Goal: Transaction & Acquisition: Purchase product/service

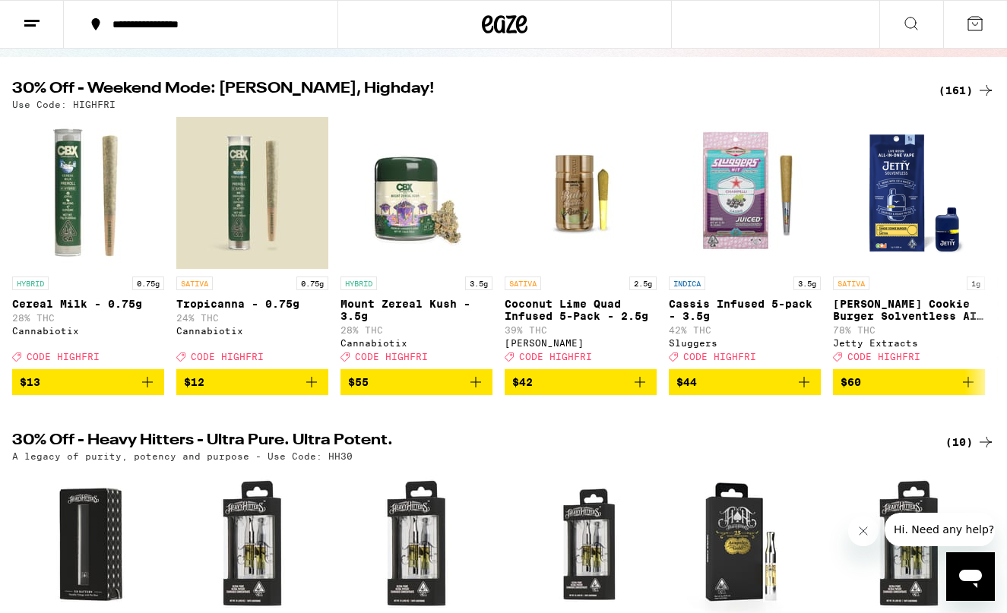
scroll to position [140, 0]
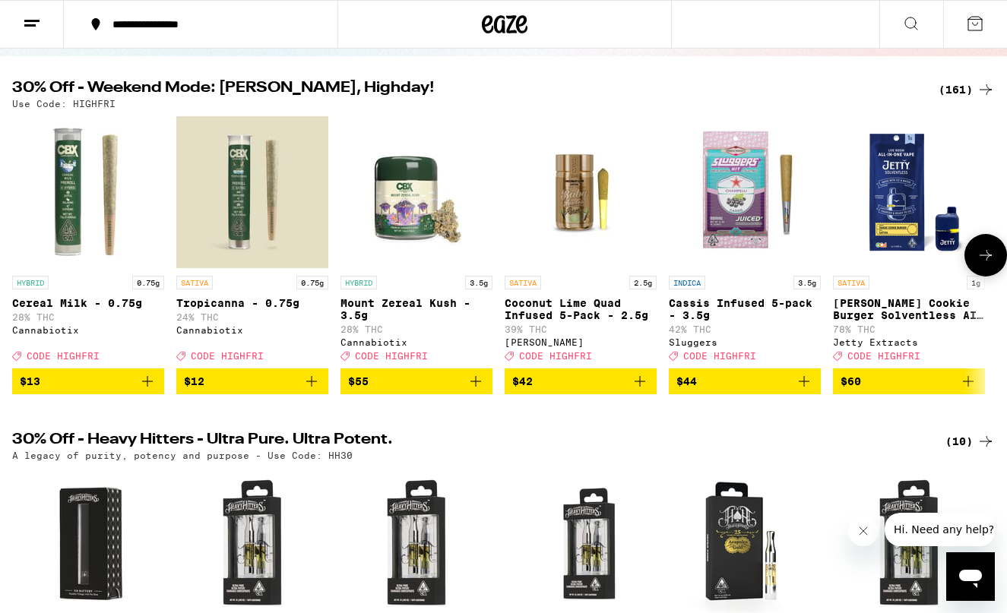
click at [990, 264] on icon at bounding box center [986, 255] width 18 height 18
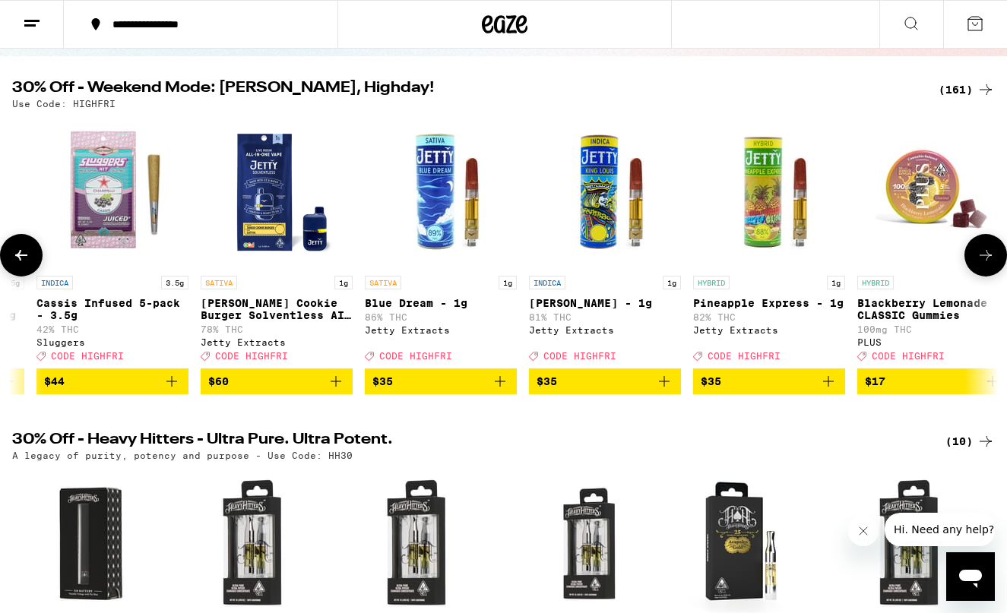
scroll to position [0, 817]
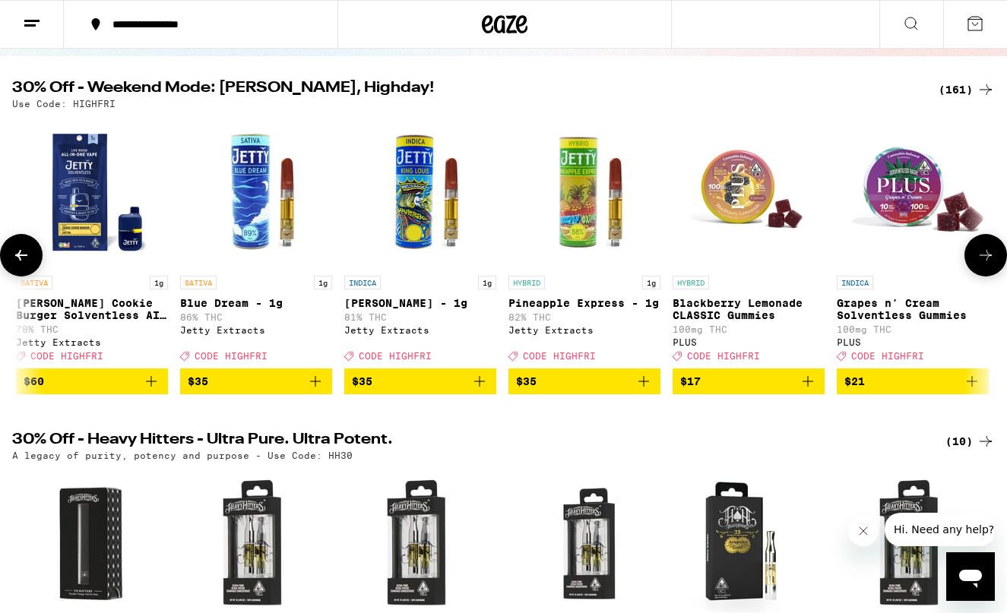
click at [986, 255] on icon at bounding box center [986, 255] width 18 height 18
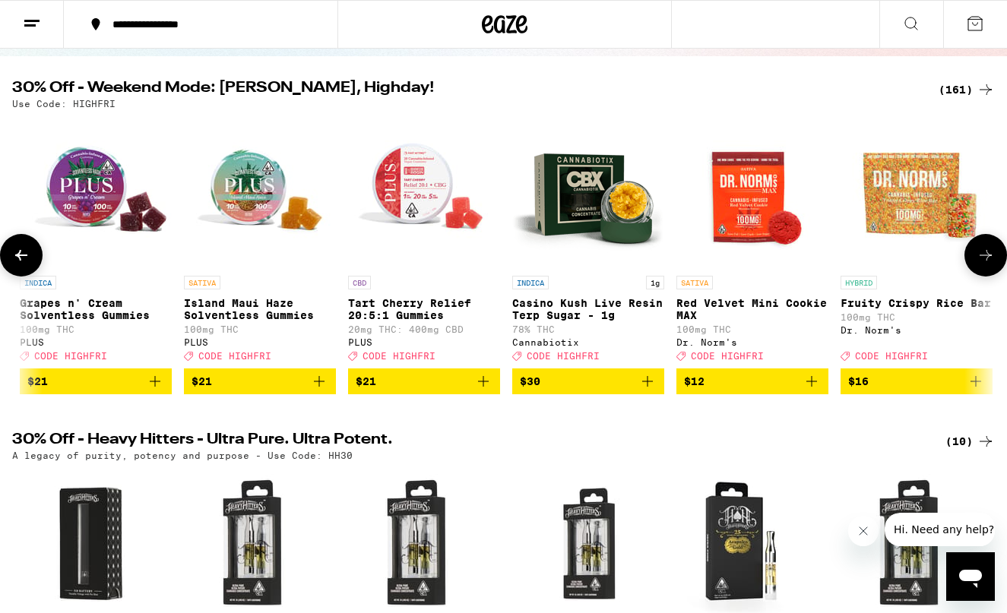
click at [990, 261] on icon at bounding box center [986, 255] width 12 height 11
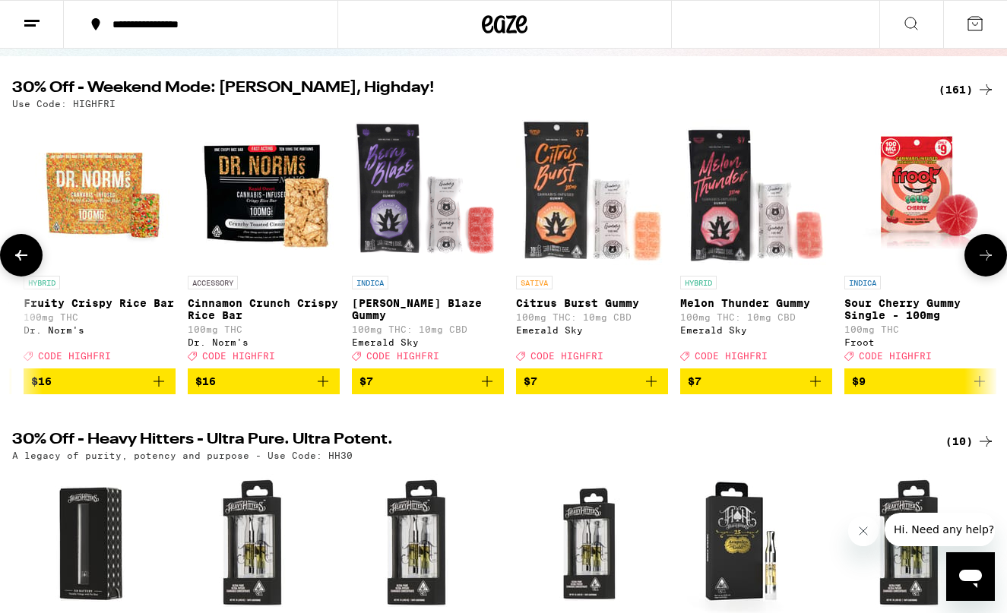
click at [990, 261] on icon at bounding box center [986, 255] width 12 height 11
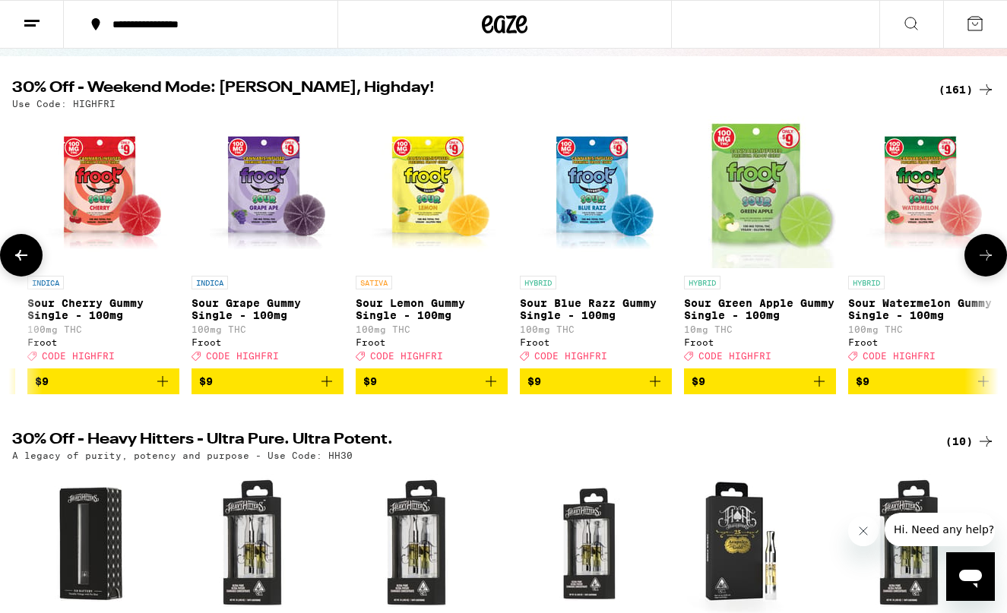
click at [990, 261] on icon at bounding box center [986, 255] width 12 height 11
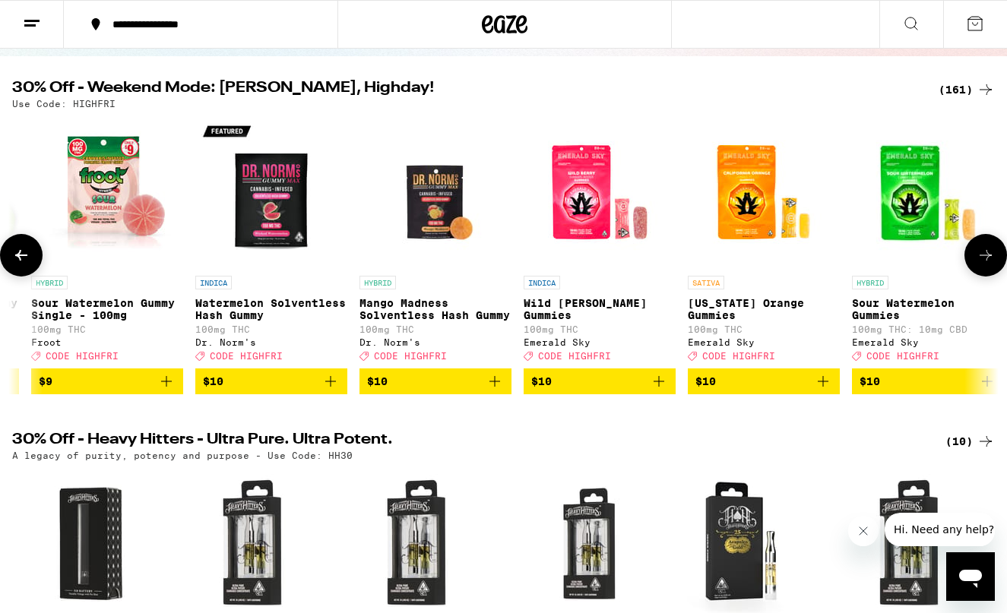
click at [990, 261] on icon at bounding box center [986, 255] width 12 height 11
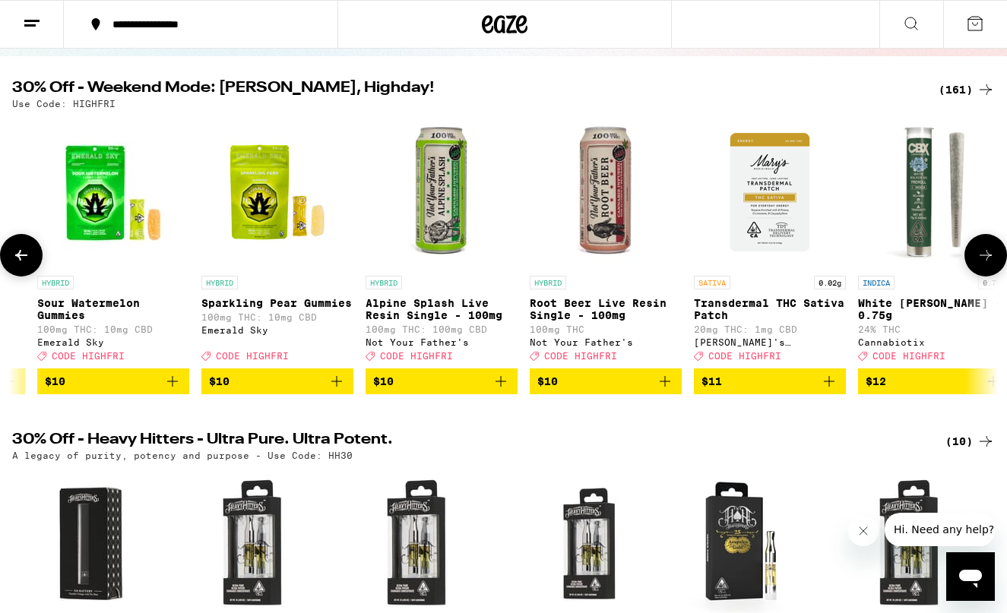
scroll to position [0, 4903]
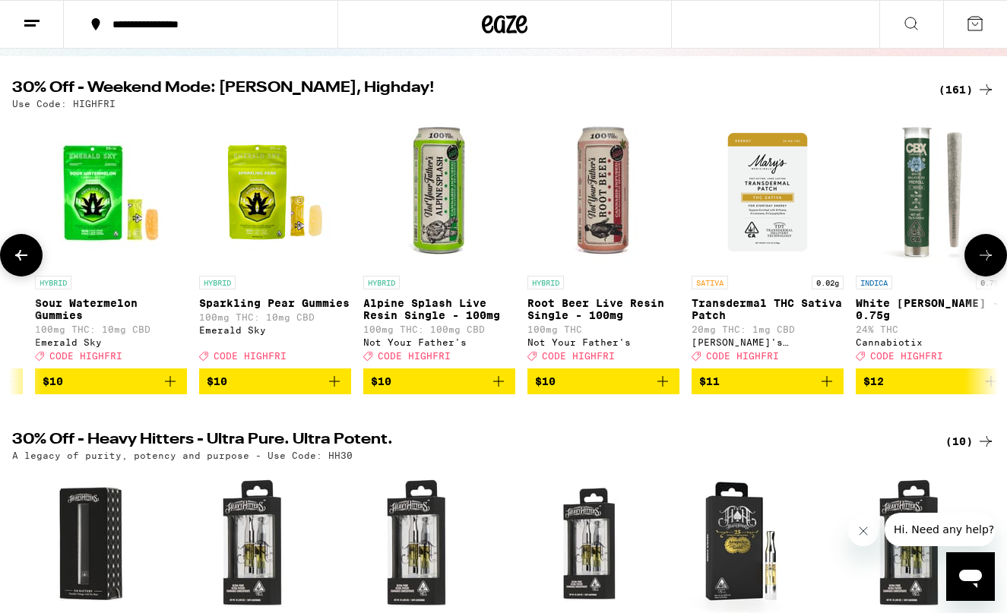
click at [990, 261] on icon at bounding box center [986, 255] width 12 height 11
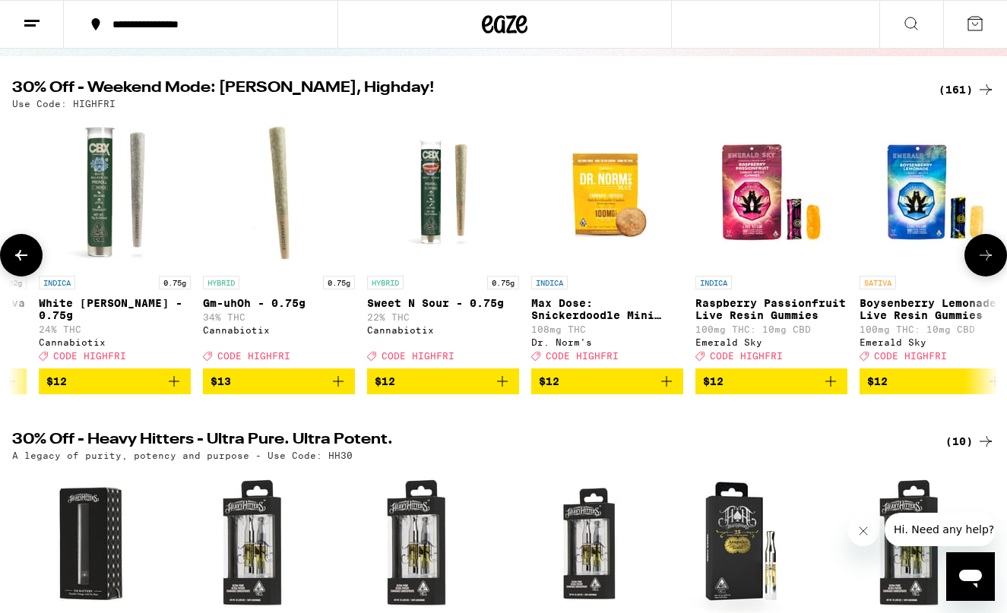
click at [990, 261] on icon at bounding box center [986, 255] width 12 height 11
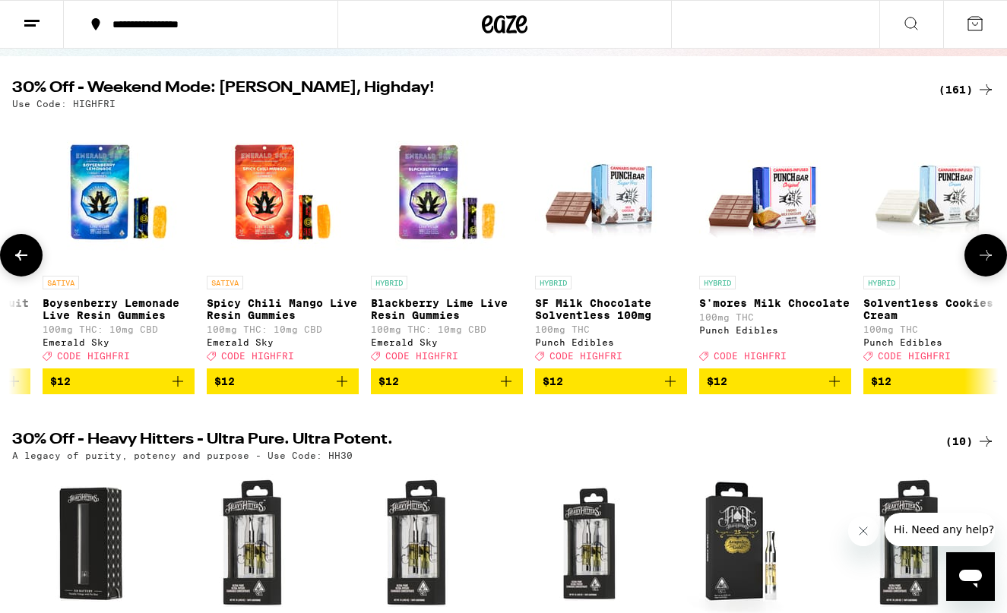
click at [990, 261] on icon at bounding box center [986, 255] width 12 height 11
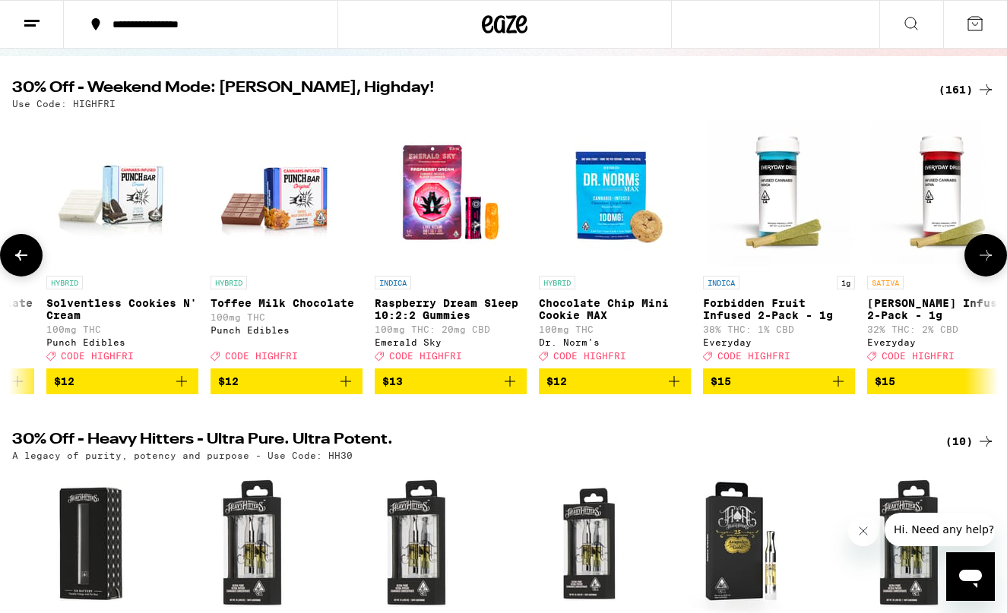
click at [990, 261] on icon at bounding box center [986, 255] width 12 height 11
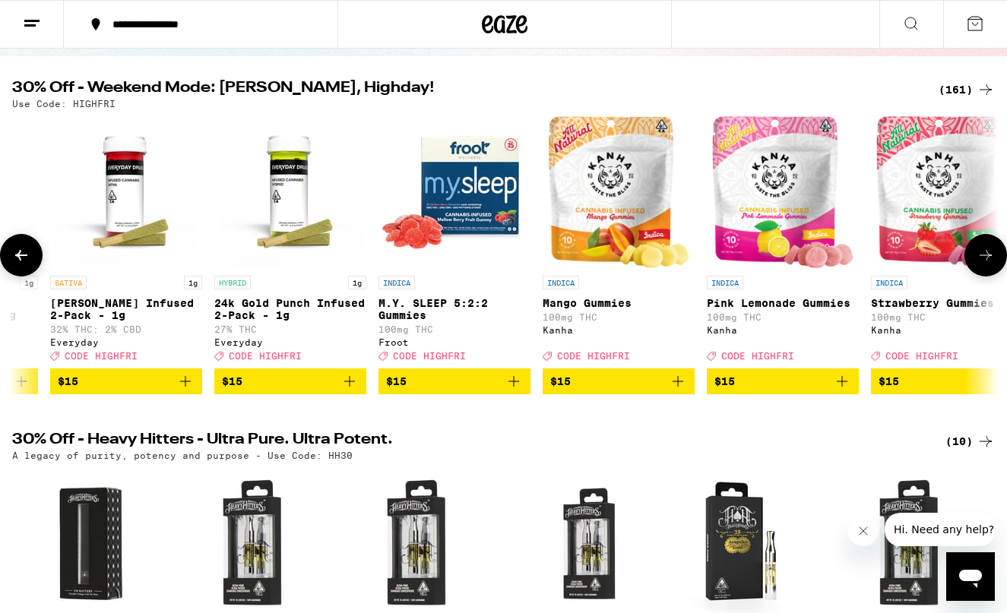
click at [990, 261] on icon at bounding box center [986, 255] width 12 height 11
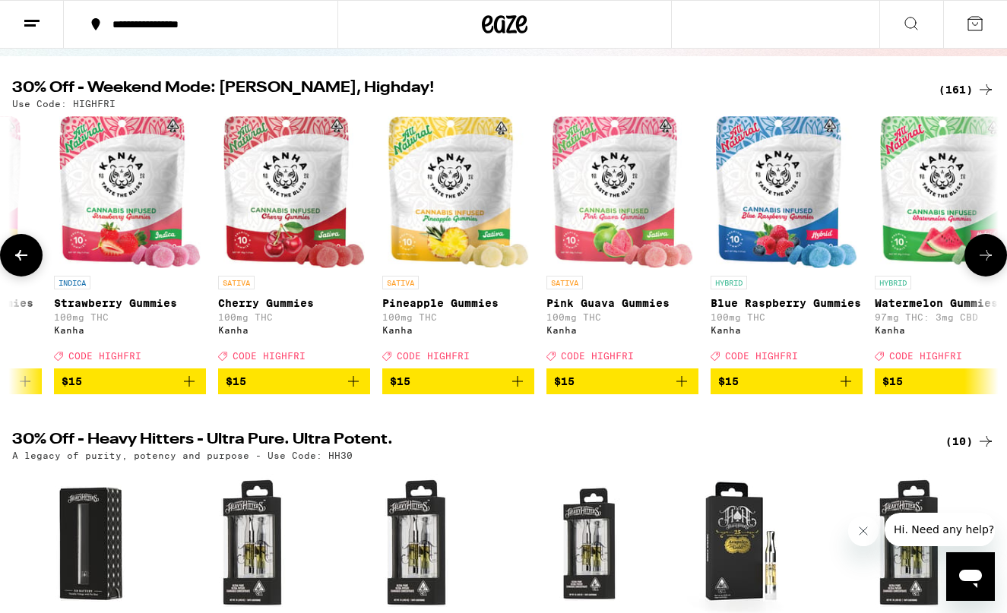
click at [990, 261] on icon at bounding box center [986, 255] width 12 height 11
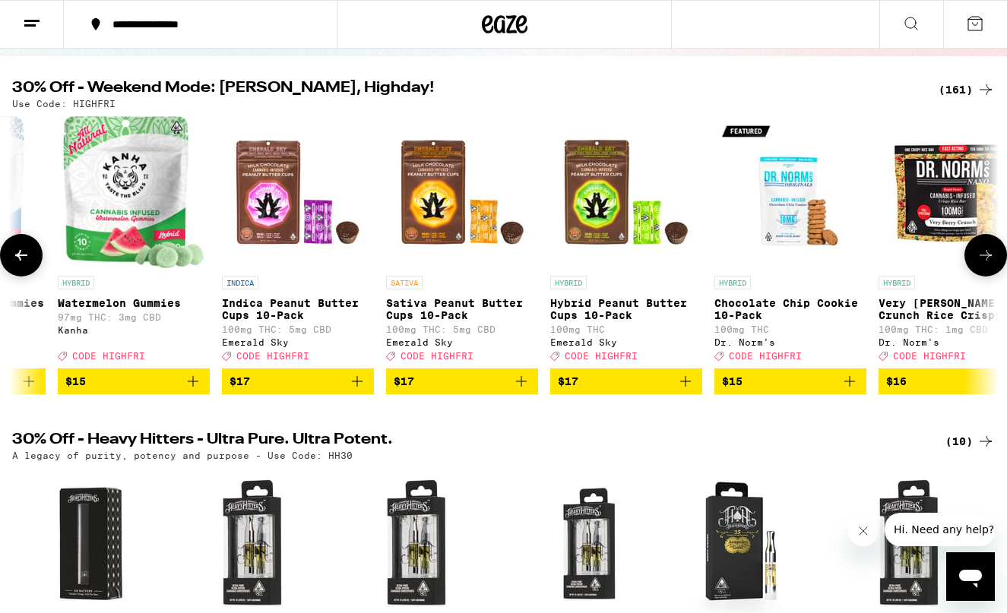
click at [990, 261] on icon at bounding box center [986, 255] width 12 height 11
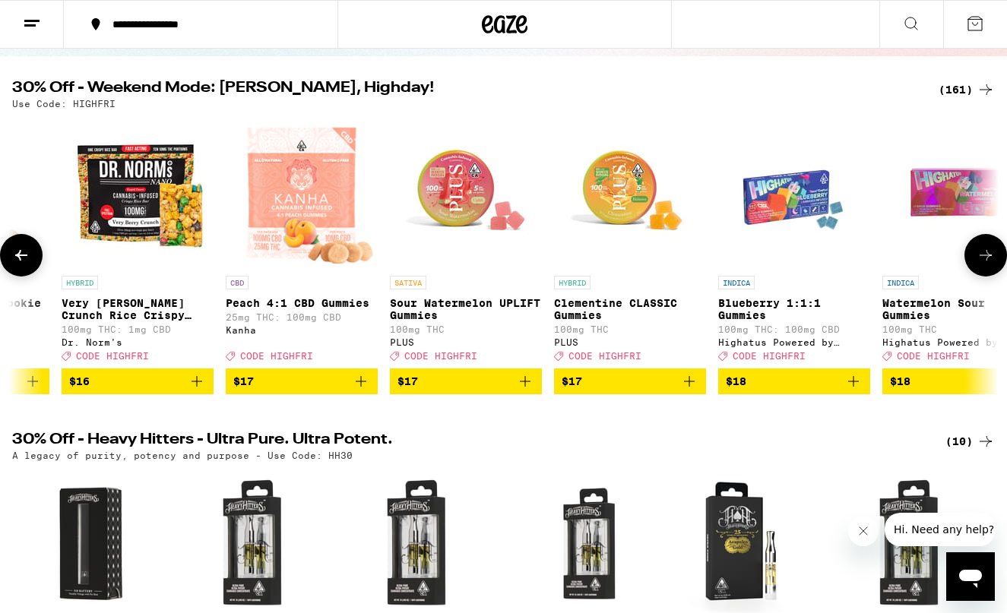
click at [990, 261] on icon at bounding box center [986, 255] width 12 height 11
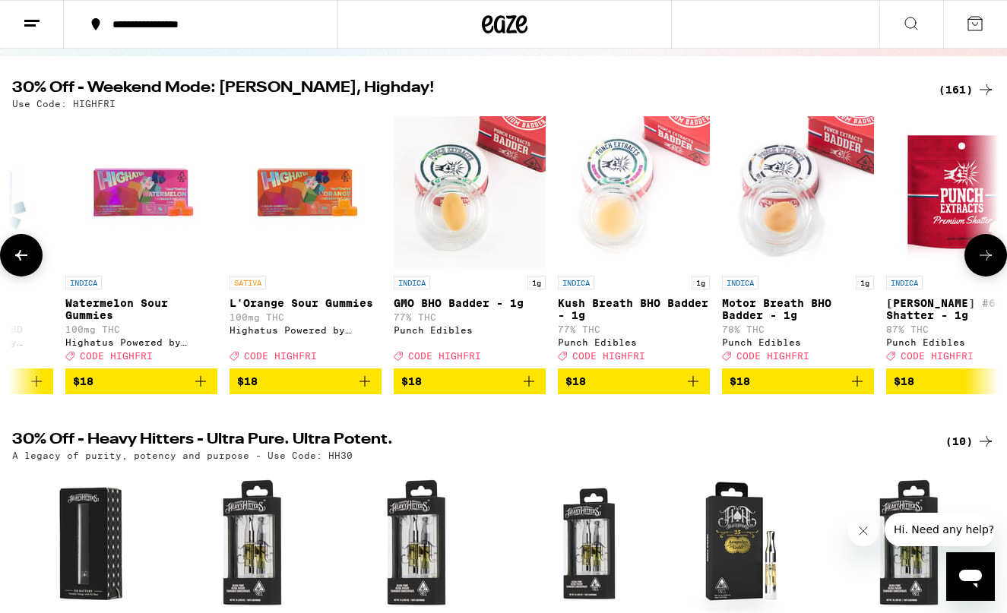
click at [990, 261] on icon at bounding box center [986, 255] width 12 height 11
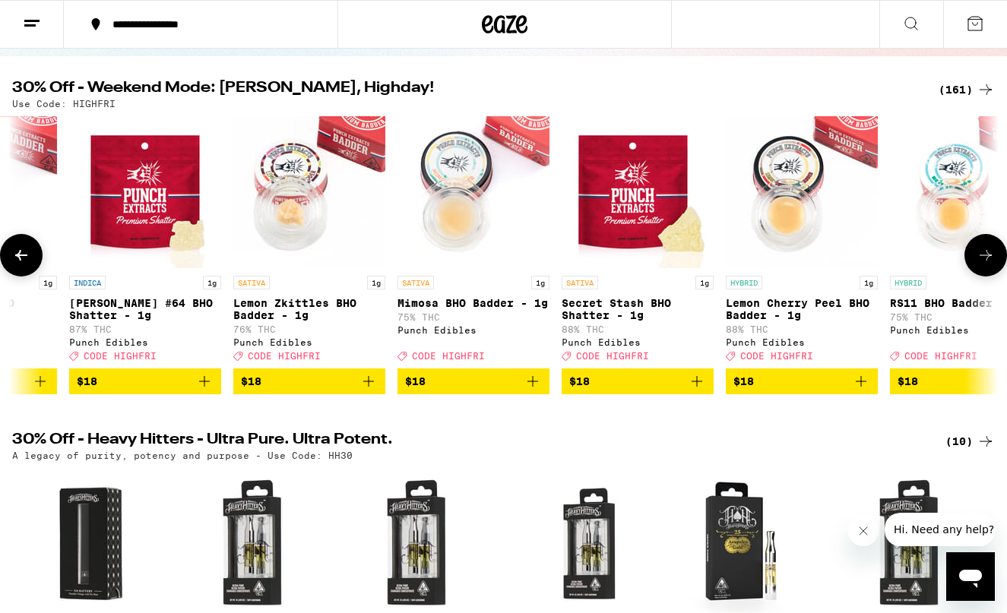
click at [990, 261] on icon at bounding box center [986, 255] width 12 height 11
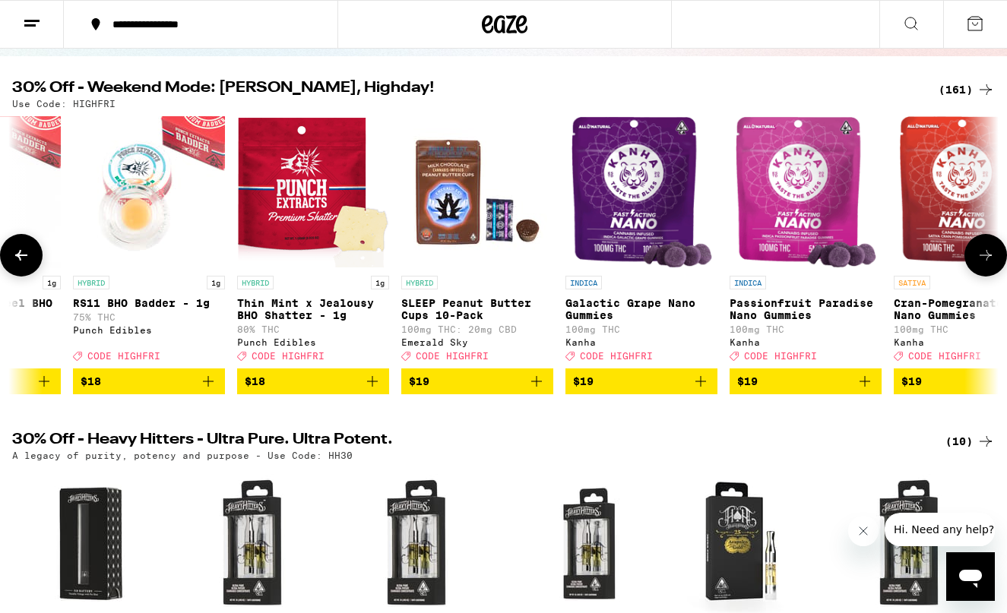
click at [990, 261] on icon at bounding box center [986, 255] width 12 height 11
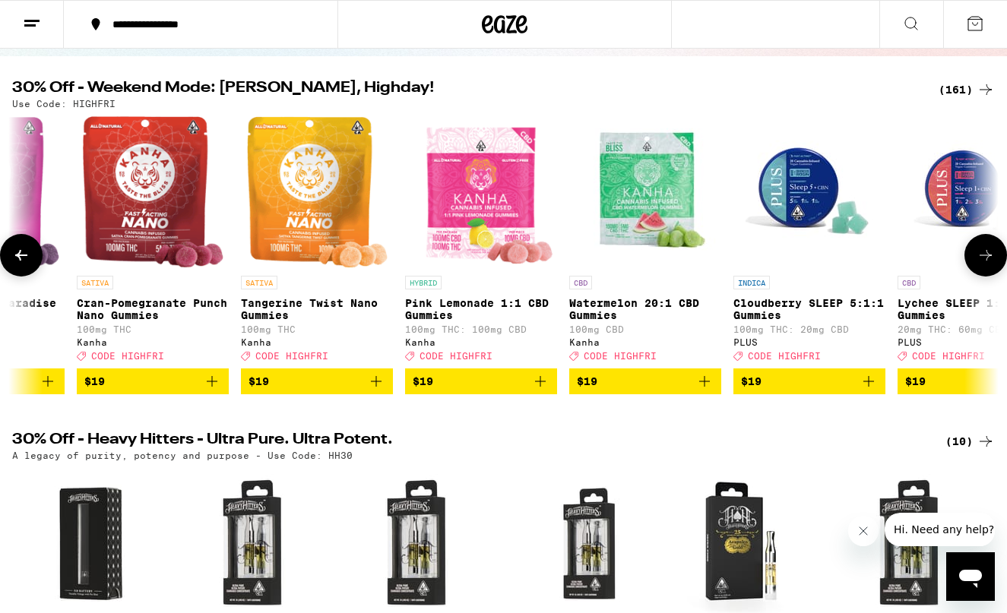
click at [990, 261] on icon at bounding box center [986, 255] width 12 height 11
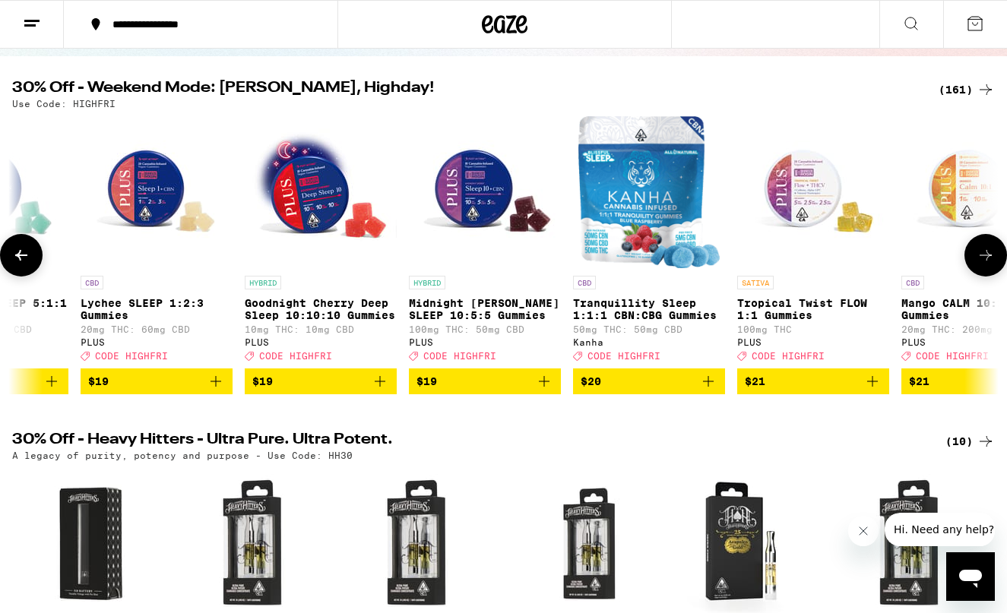
click at [990, 261] on icon at bounding box center [986, 255] width 12 height 11
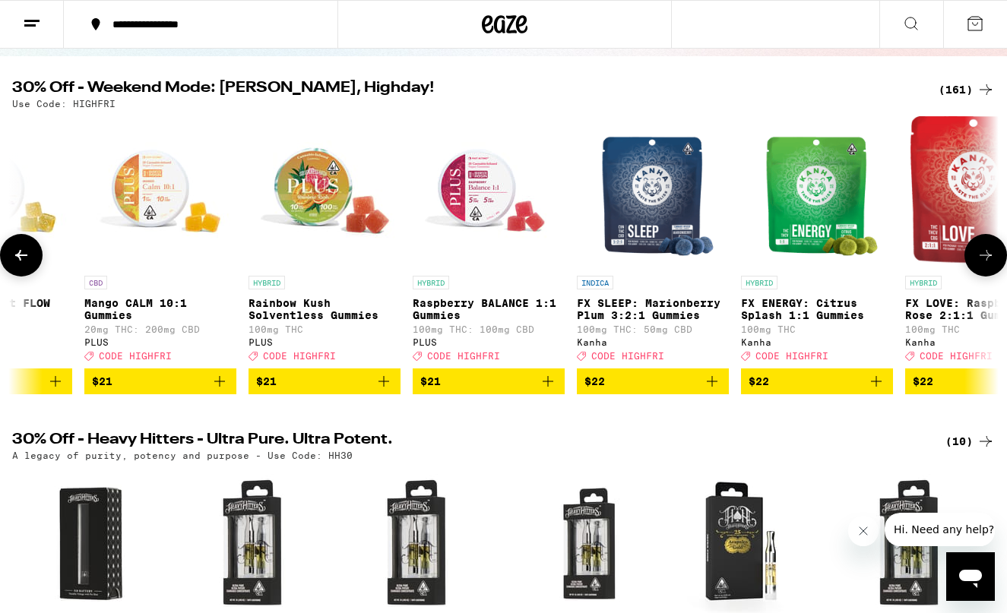
click at [990, 261] on icon at bounding box center [986, 255] width 12 height 11
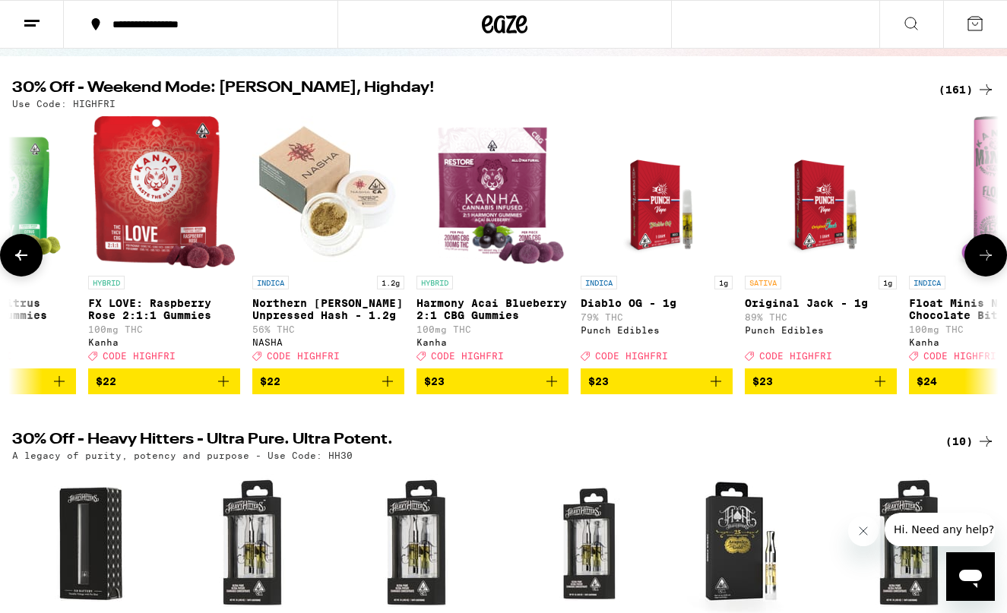
click at [990, 261] on icon at bounding box center [986, 255] width 12 height 11
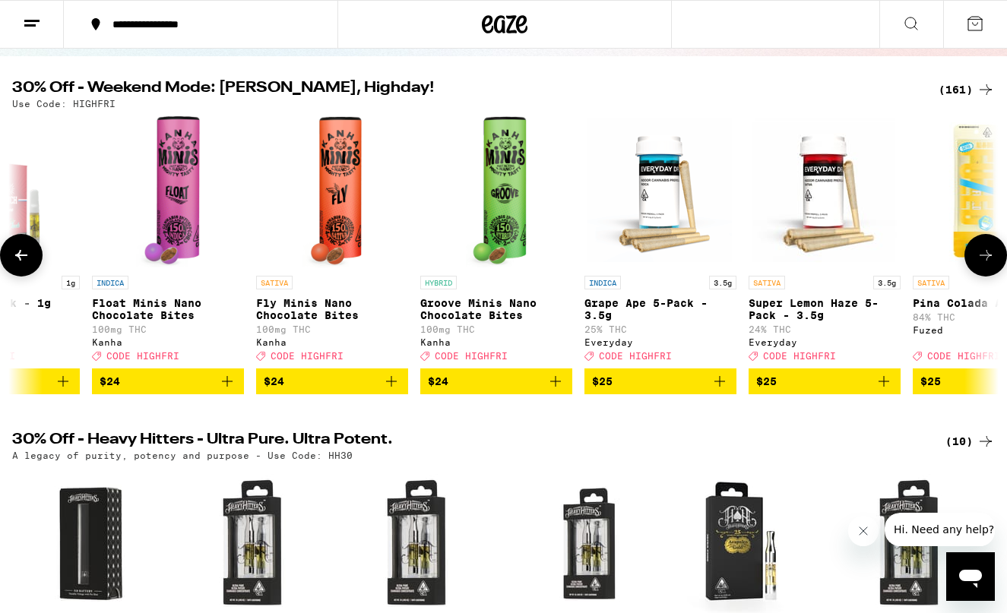
click at [990, 261] on icon at bounding box center [986, 255] width 12 height 11
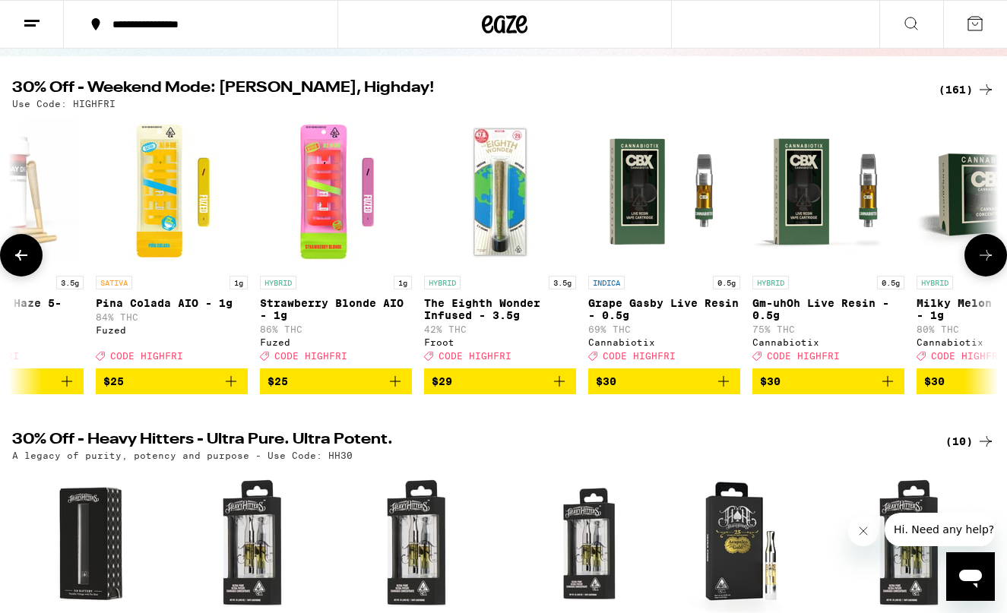
click at [990, 261] on icon at bounding box center [986, 255] width 12 height 11
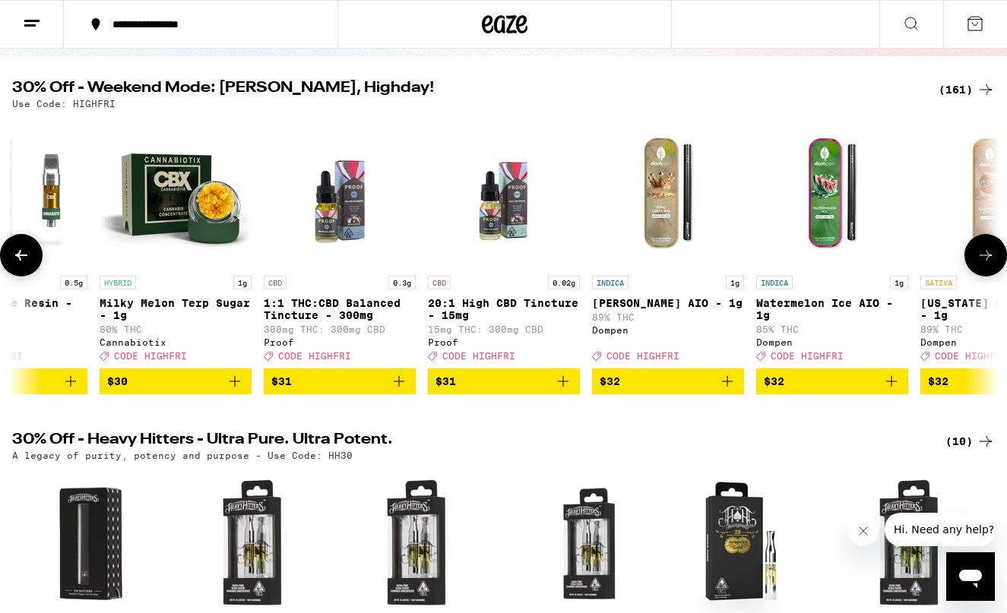
click at [990, 261] on icon at bounding box center [986, 255] width 12 height 11
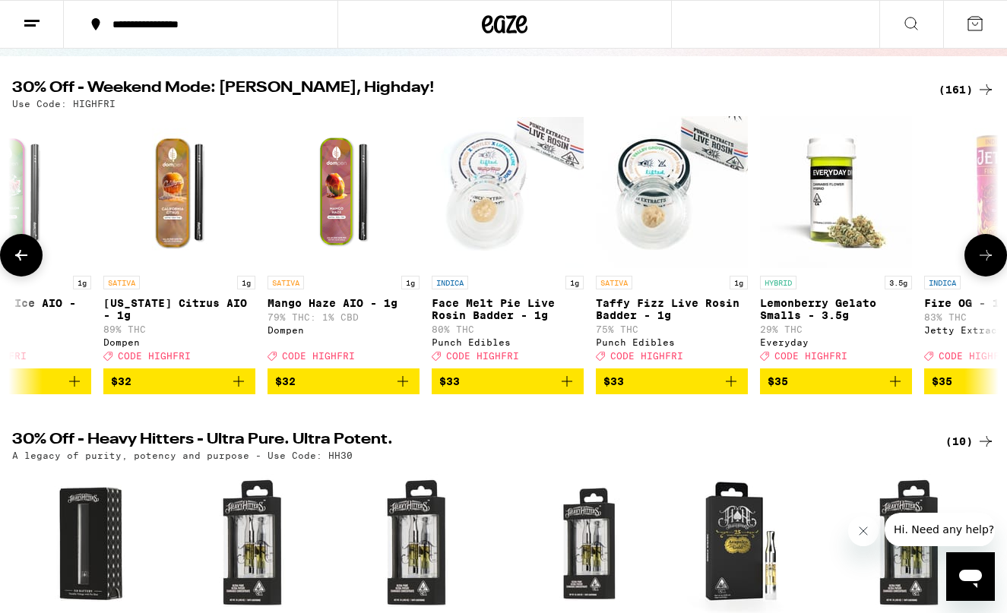
click at [990, 261] on icon at bounding box center [986, 255] width 12 height 11
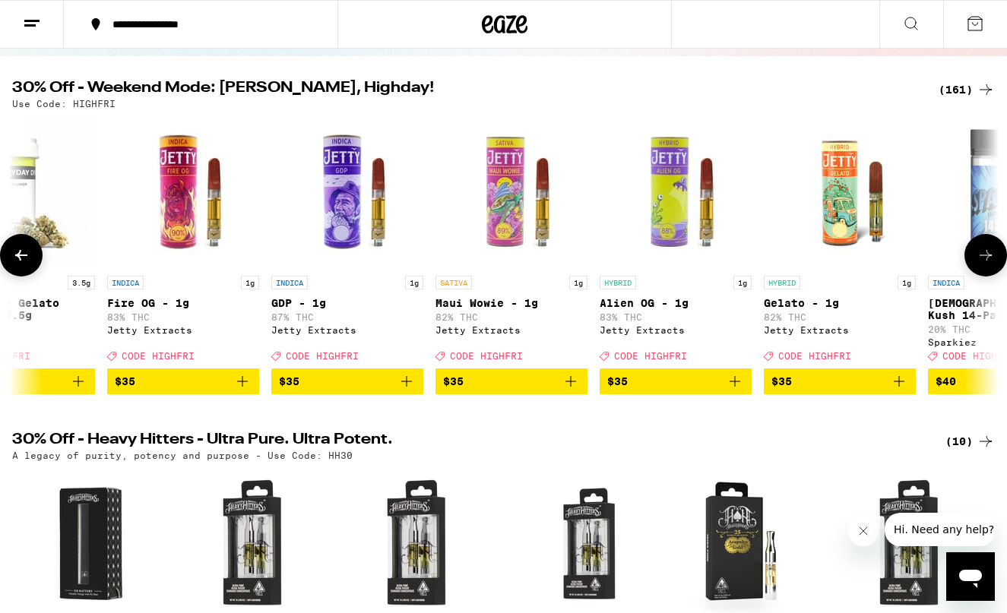
click at [990, 261] on icon at bounding box center [986, 255] width 12 height 11
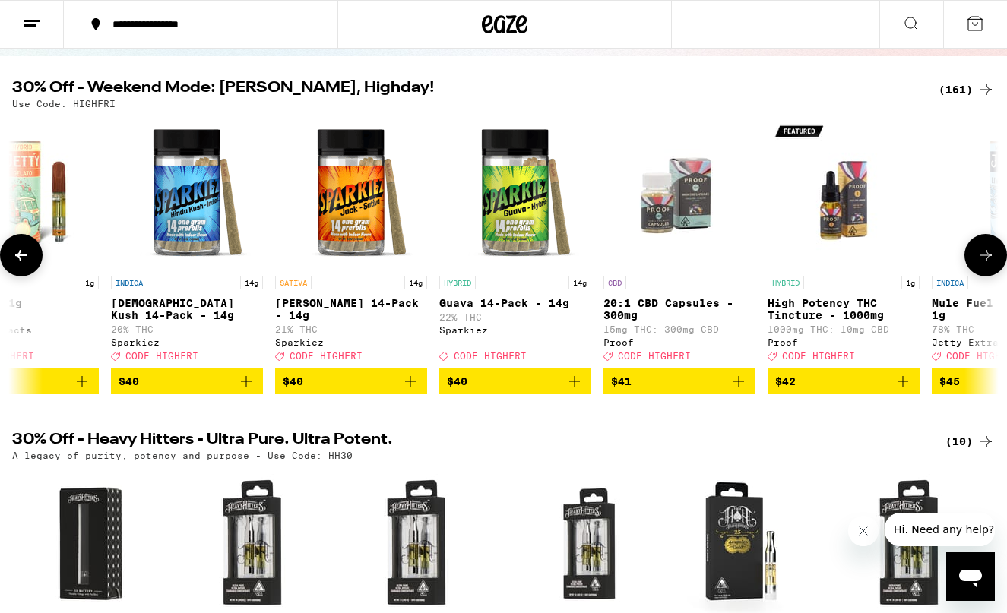
click at [990, 261] on icon at bounding box center [986, 255] width 12 height 11
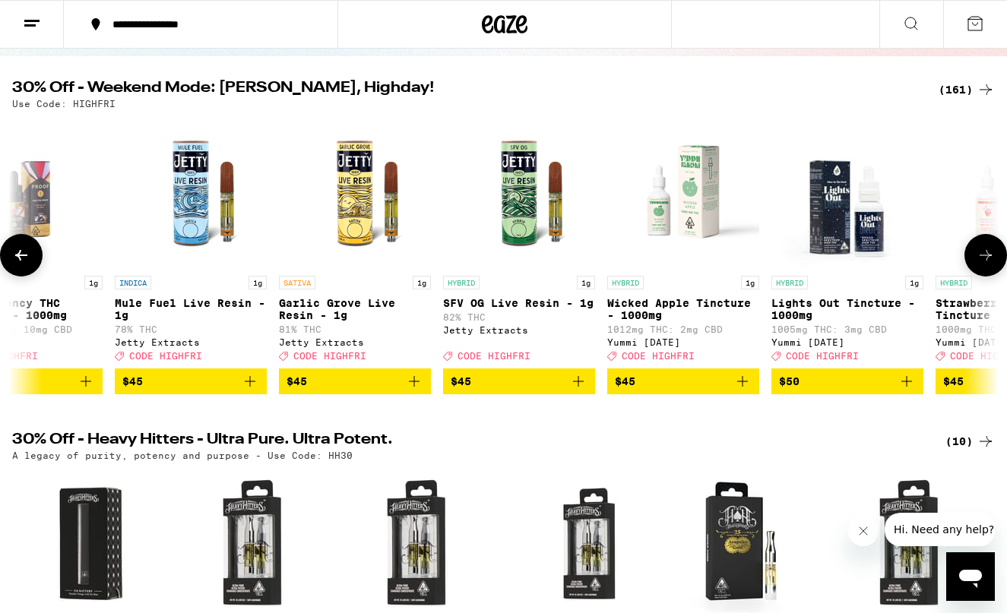
click at [990, 261] on icon at bounding box center [986, 255] width 12 height 11
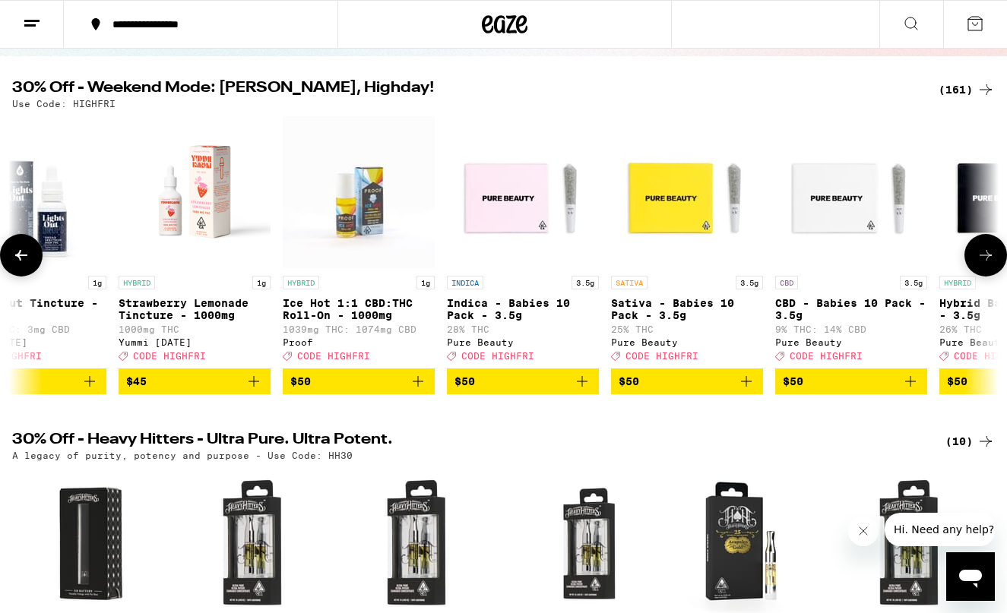
click at [990, 261] on icon at bounding box center [986, 255] width 12 height 11
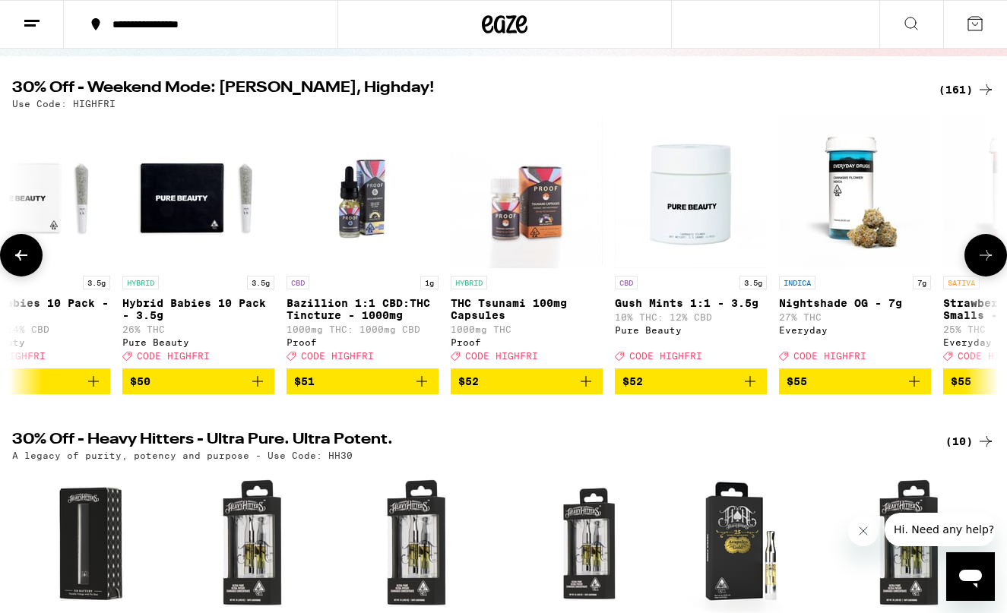
click at [990, 261] on icon at bounding box center [986, 255] width 12 height 11
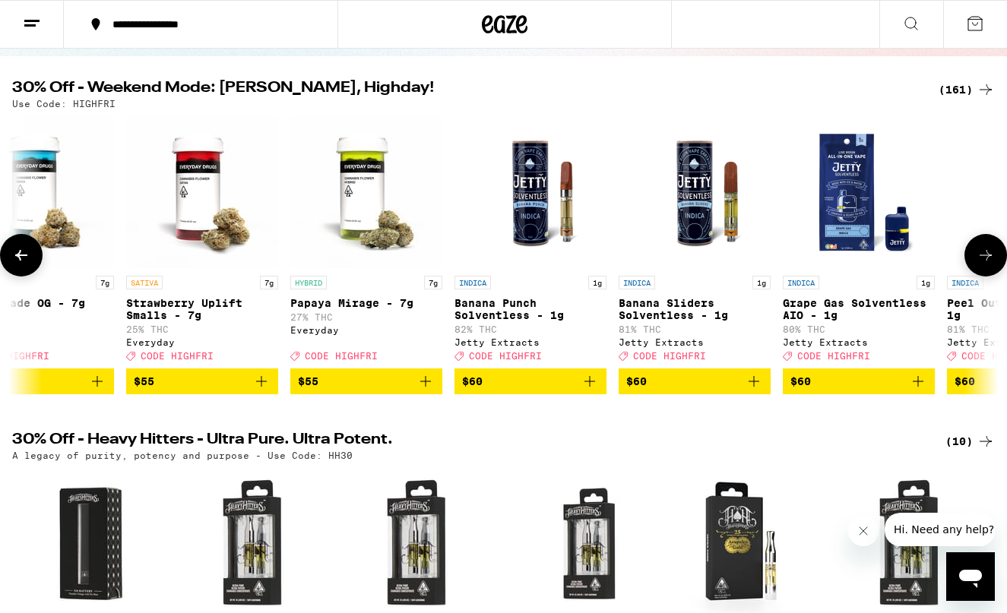
click at [990, 261] on icon at bounding box center [986, 255] width 12 height 11
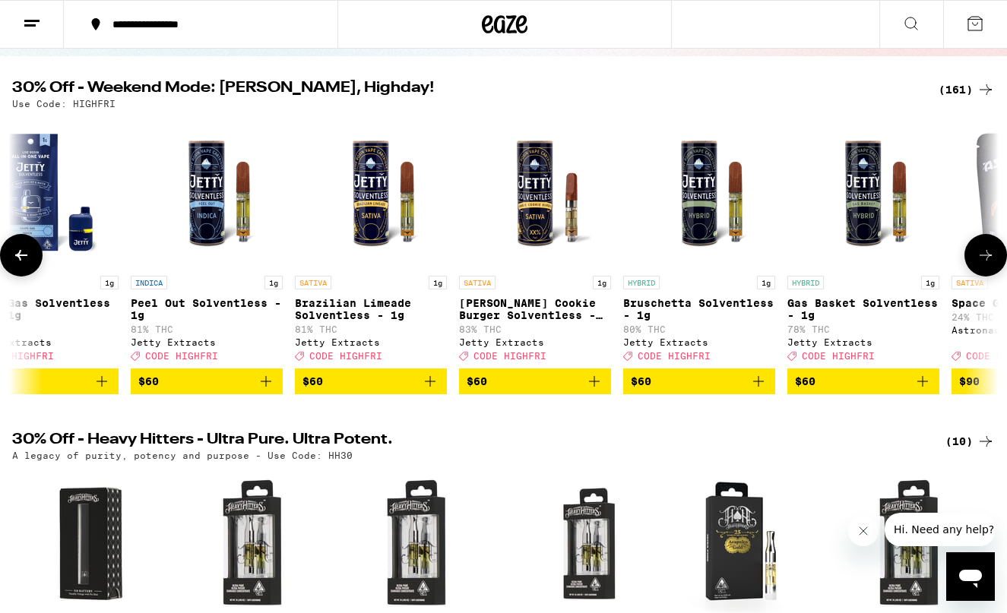
scroll to position [0, 25332]
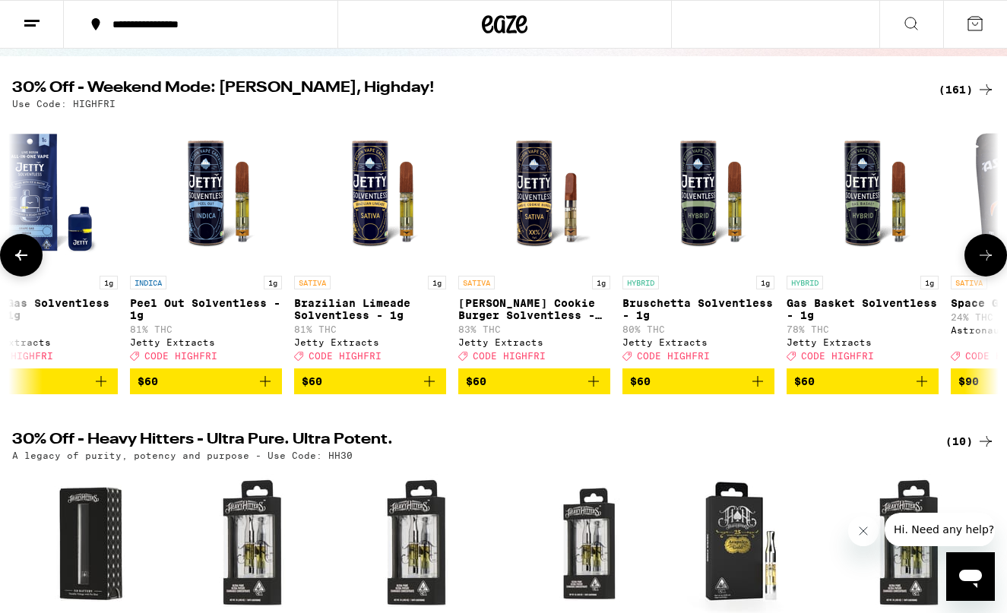
click at [990, 261] on icon at bounding box center [986, 255] width 12 height 11
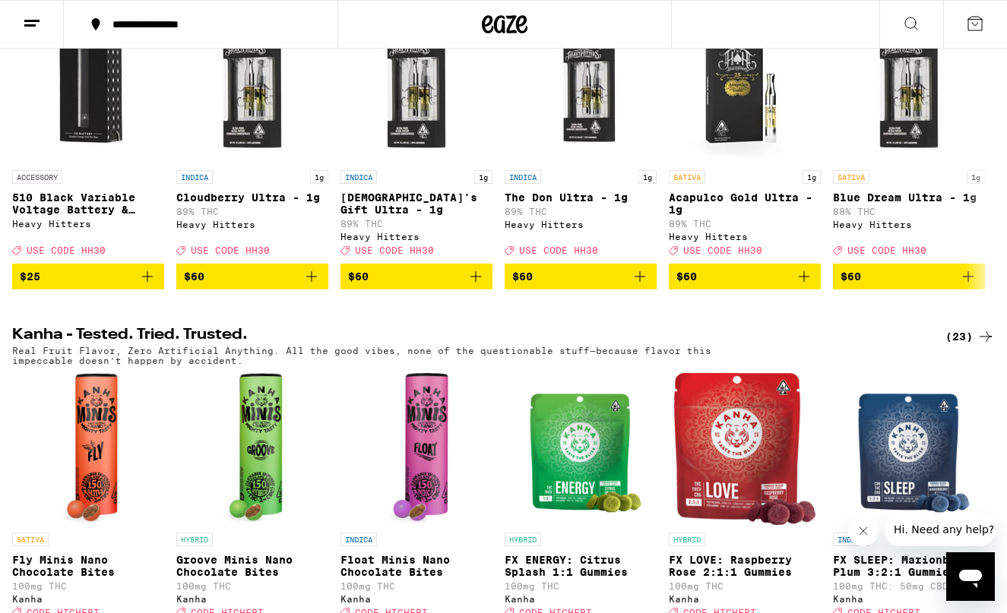
scroll to position [671, 0]
